Goal: Information Seeking & Learning: Check status

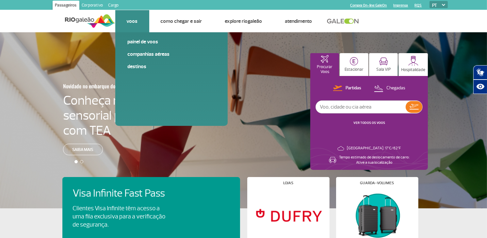
click at [136, 20] on link "Voos" at bounding box center [132, 21] width 11 height 7
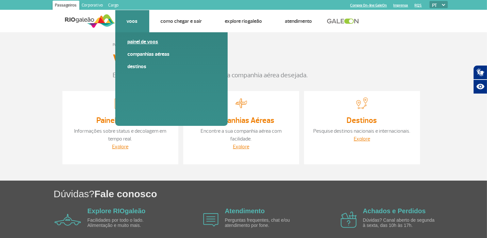
click at [143, 42] on link "Painel de voos" at bounding box center [172, 41] width 88 height 7
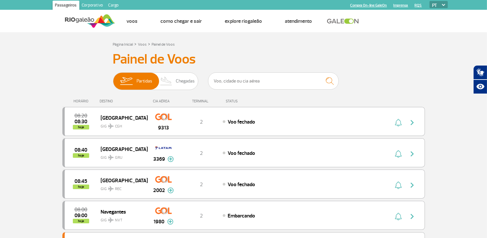
click at [182, 81] on span "Chegadas" at bounding box center [185, 81] width 19 height 17
click at [113, 78] on input "Partidas Chegadas" at bounding box center [113, 78] width 0 height 0
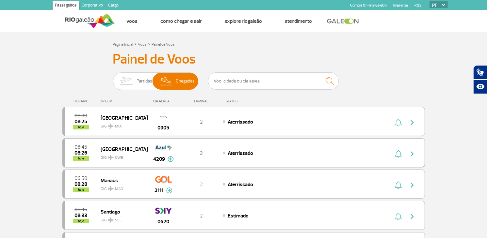
scroll to position [33, 0]
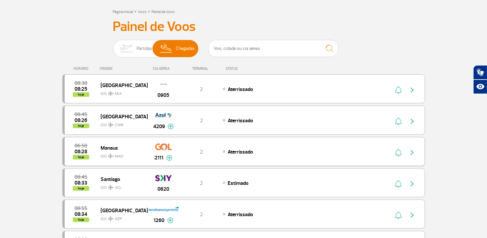
click at [168, 157] on img at bounding box center [169, 158] width 6 height 6
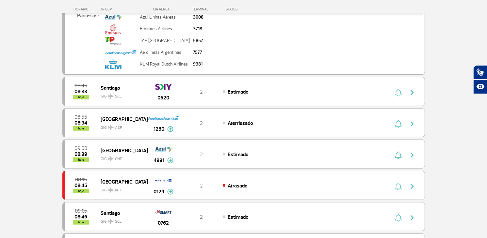
scroll to position [229, 0]
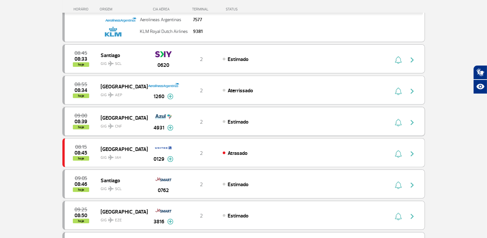
click at [169, 126] on img at bounding box center [170, 128] width 6 height 6
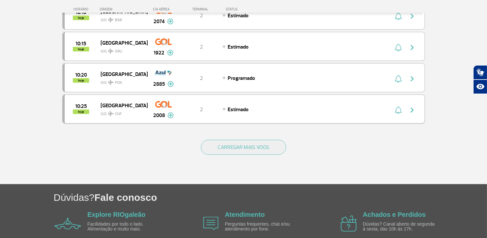
scroll to position [783, 0]
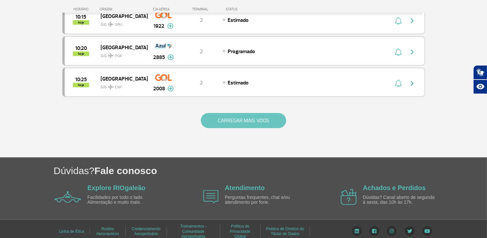
click at [244, 113] on button "CARREGAR MAIS VOOS" at bounding box center [243, 120] width 85 height 15
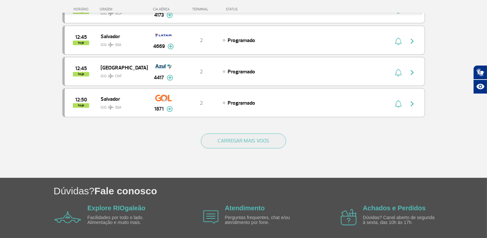
scroll to position [1405, 0]
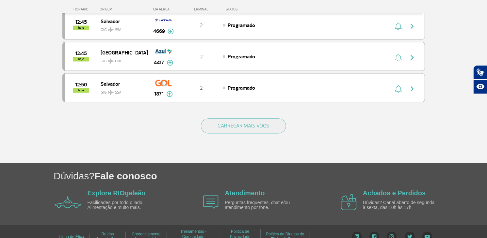
click at [235, 110] on div "CARREGAR MAIS VOOS" at bounding box center [243, 136] width 362 height 53
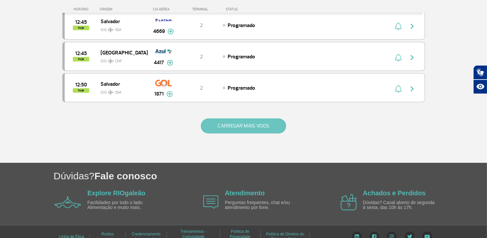
click at [233, 119] on button "CARREGAR MAIS VOOS" at bounding box center [243, 126] width 85 height 15
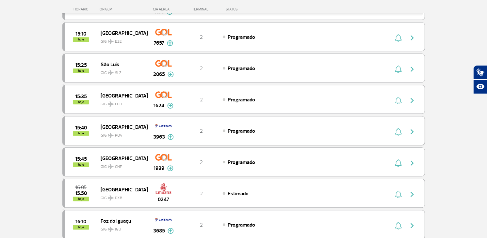
scroll to position [2027, 0]
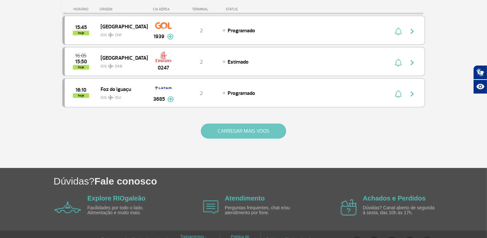
click at [249, 124] on button "CARREGAR MAIS VOOS" at bounding box center [243, 131] width 85 height 15
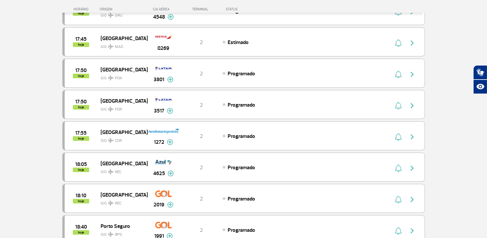
scroll to position [2648, 0]
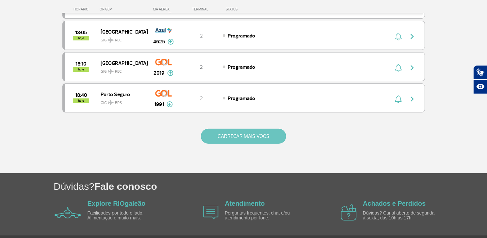
click at [249, 129] on button "CARREGAR MAIS VOOS" at bounding box center [243, 136] width 85 height 15
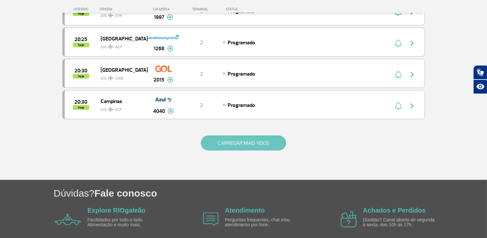
scroll to position [3270, 0]
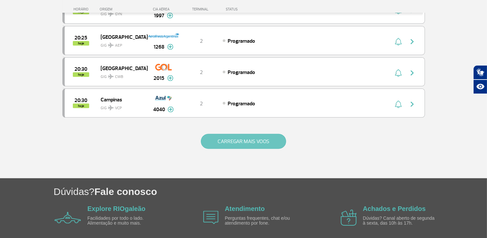
click at [241, 134] on button "CARREGAR MAIS VOOS" at bounding box center [243, 141] width 85 height 15
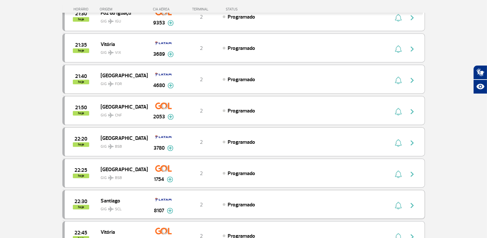
scroll to position [3887, 0]
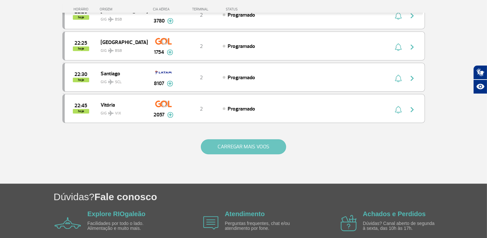
click at [242, 139] on button "CARREGAR MAIS VOOS" at bounding box center [243, 146] width 85 height 15
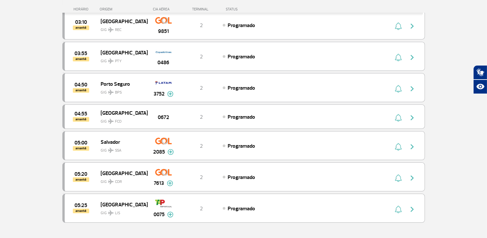
scroll to position [4505, 0]
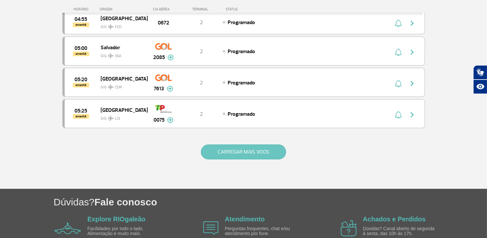
click at [241, 145] on button "CARREGAR MAIS VOOS" at bounding box center [243, 152] width 85 height 15
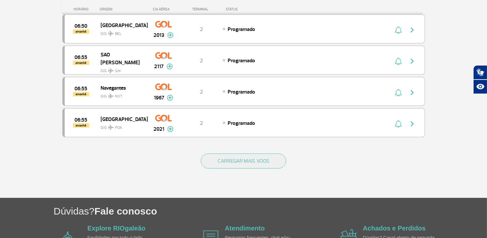
scroll to position [5126, 0]
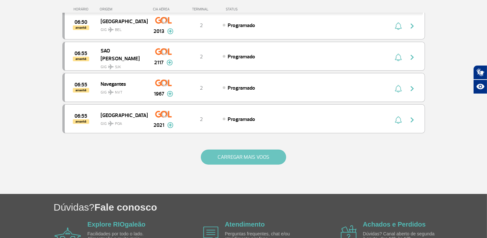
click at [242, 150] on button "CARREGAR MAIS VOOS" at bounding box center [243, 157] width 85 height 15
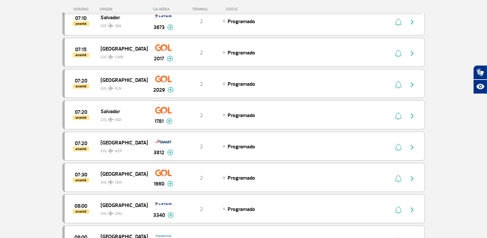
scroll to position [5322, 0]
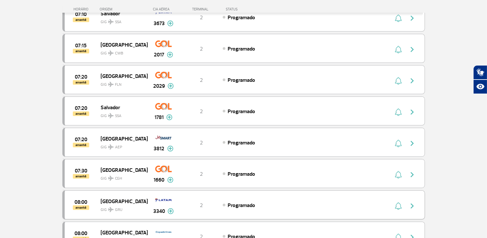
click at [170, 209] on img at bounding box center [171, 212] width 6 height 6
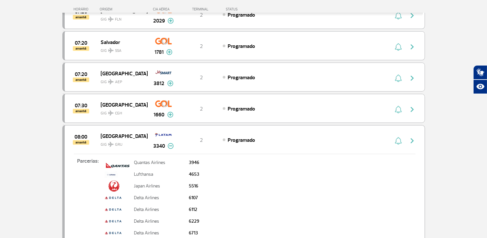
scroll to position [5420, 0]
